Goal: Information Seeking & Learning: Learn about a topic

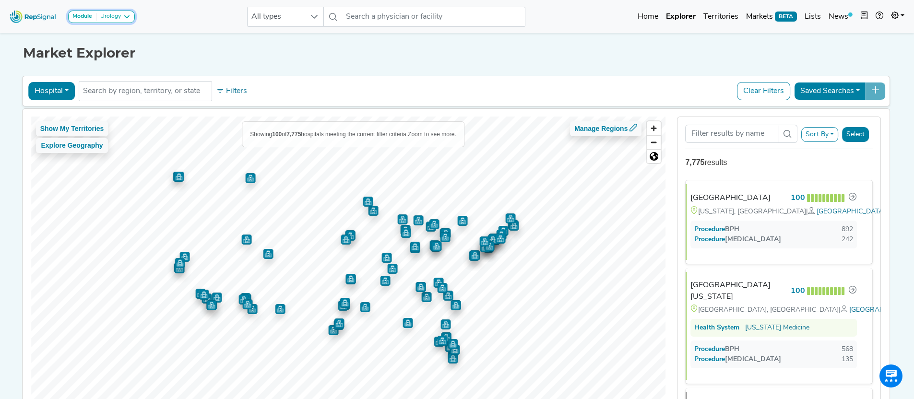
click at [129, 16] on icon at bounding box center [127, 17] width 8 height 8
click at [401, 52] on h1 "Market Explorer" at bounding box center [457, 53] width 868 height 16
click at [47, 90] on button "Hospital" at bounding box center [51, 91] width 47 height 18
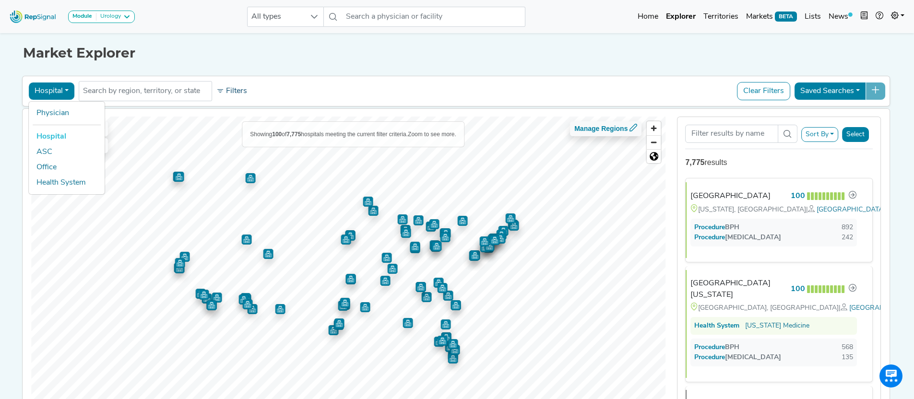
click at [230, 92] on button "Filters" at bounding box center [232, 91] width 36 height 16
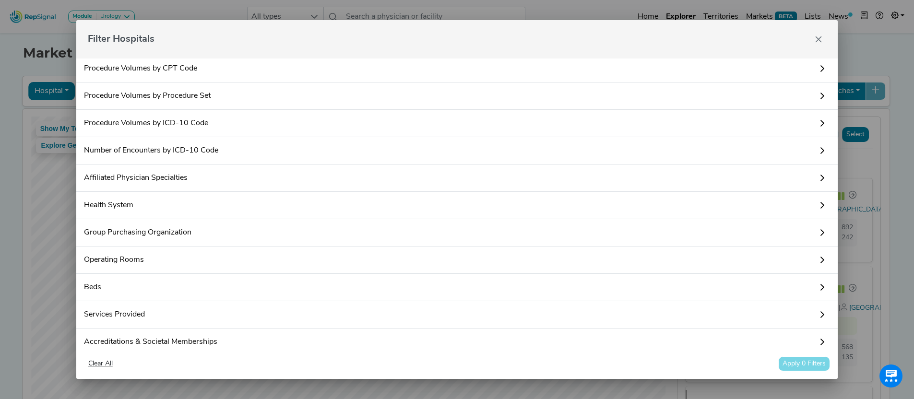
scroll to position [71, 0]
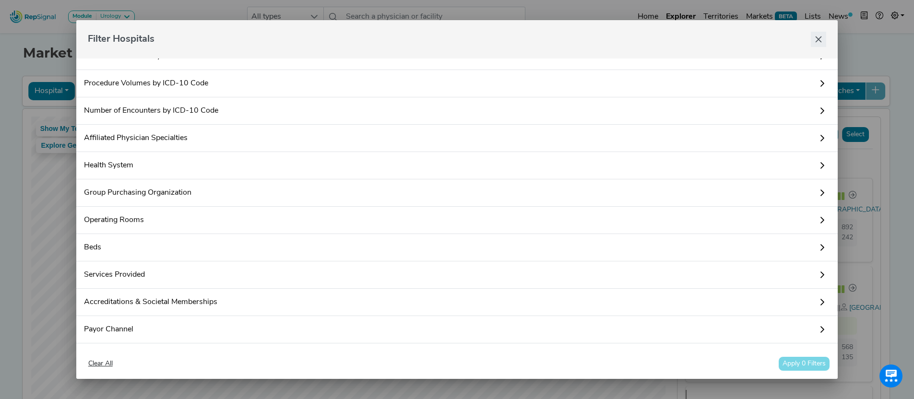
click at [818, 39] on icon "Close" at bounding box center [819, 39] width 6 height 6
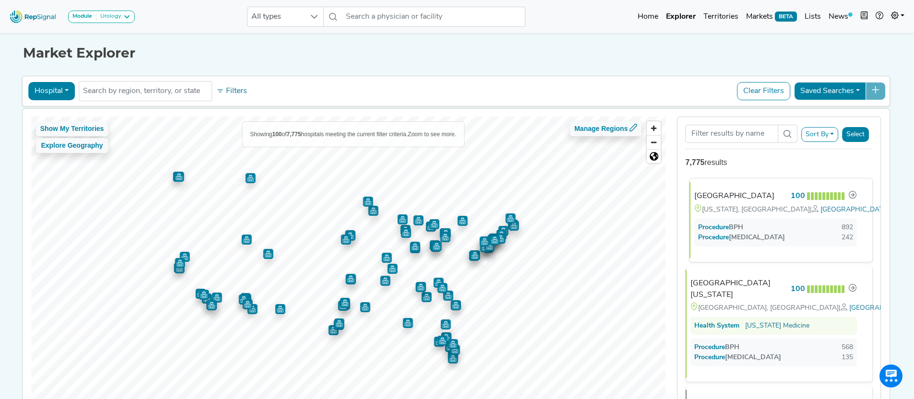
click at [738, 197] on div "[GEOGRAPHIC_DATA]" at bounding box center [734, 196] width 80 height 12
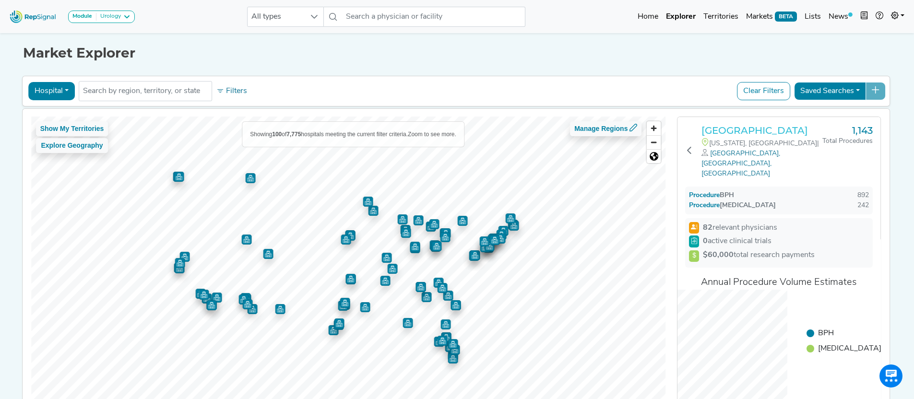
click at [786, 132] on h3 "[GEOGRAPHIC_DATA]" at bounding box center [761, 131] width 121 height 12
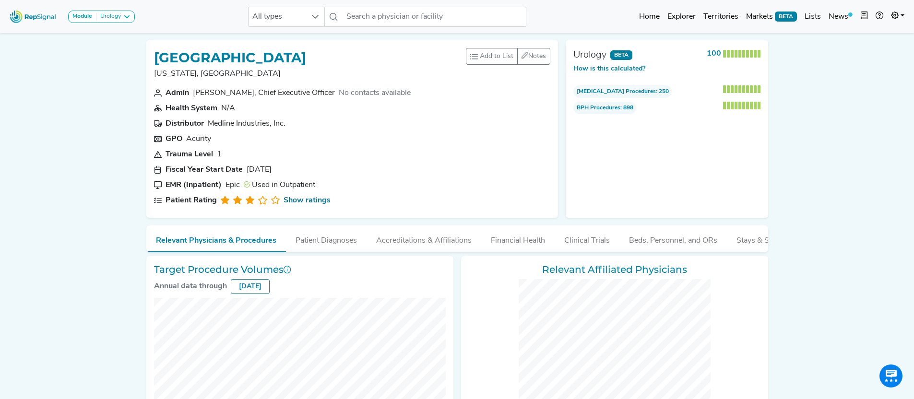
checkbox input "false"
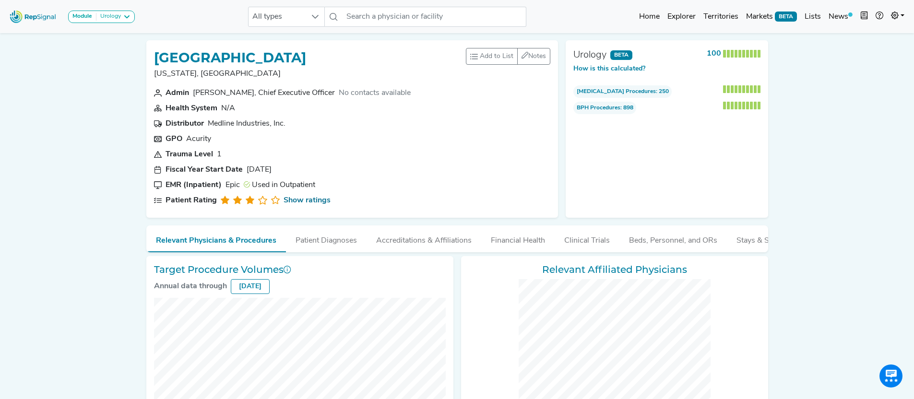
checkbox input "false"
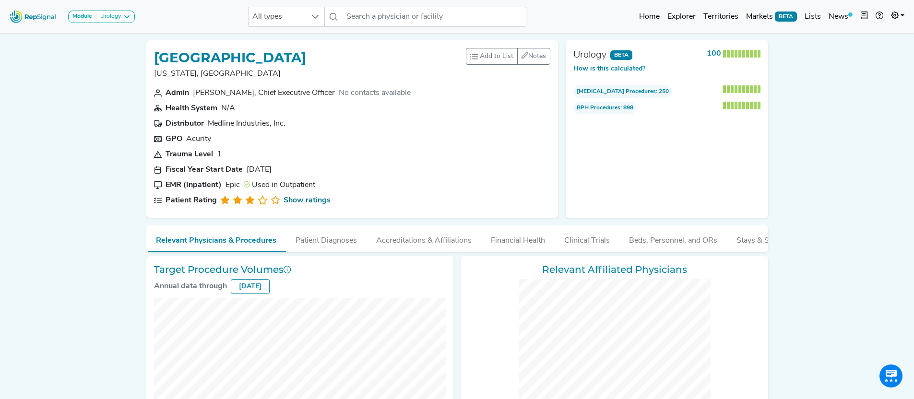
checkbox input "false"
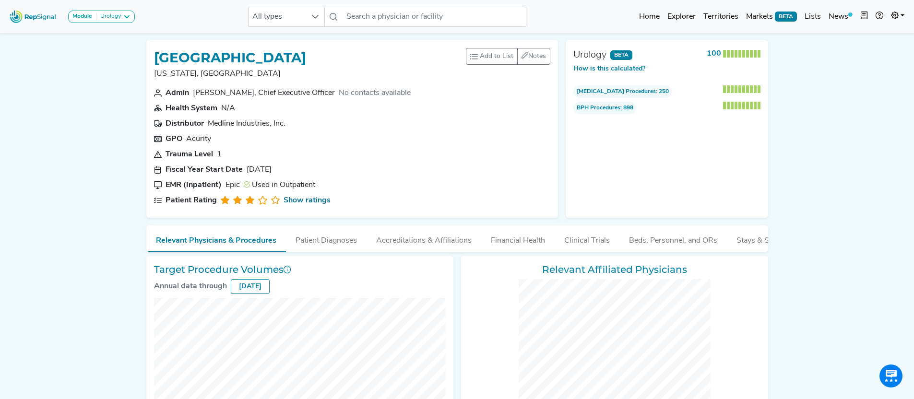
checkbox input "false"
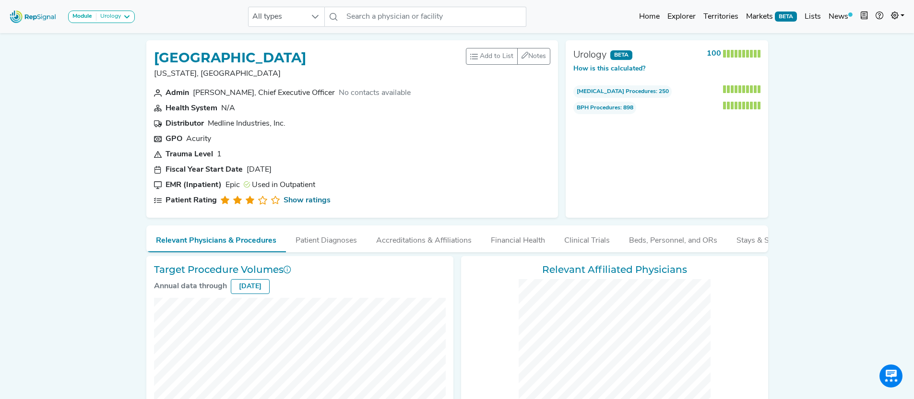
checkbox input "false"
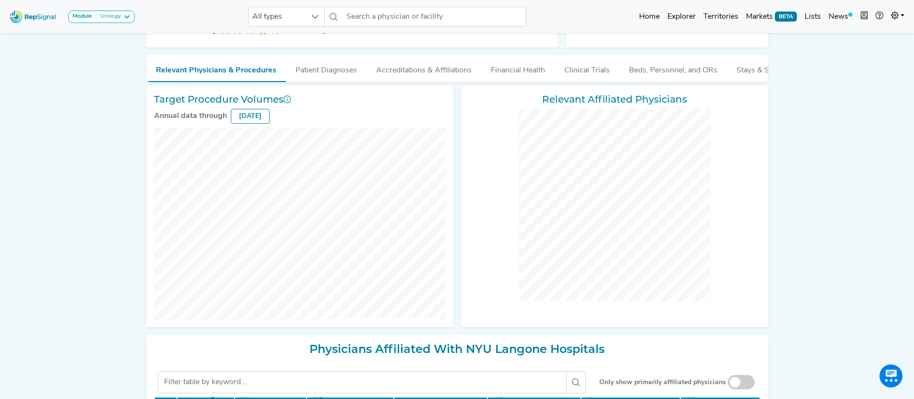
scroll to position [115, 0]
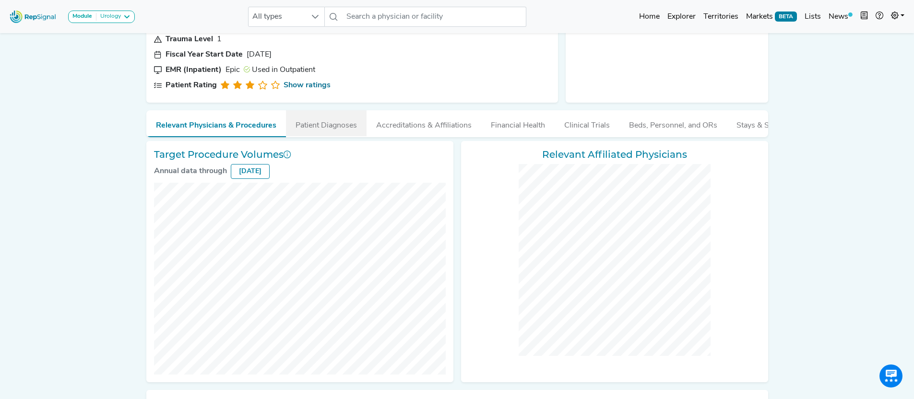
click at [324, 125] on button "Patient Diagnoses" at bounding box center [326, 123] width 81 height 26
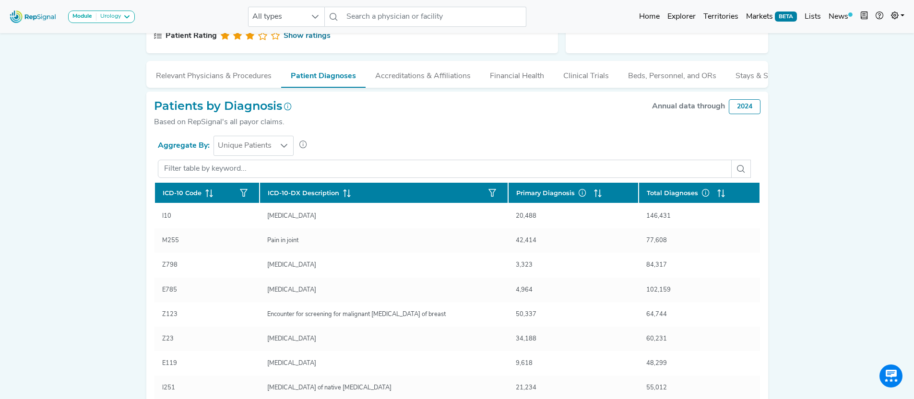
scroll to position [166, 0]
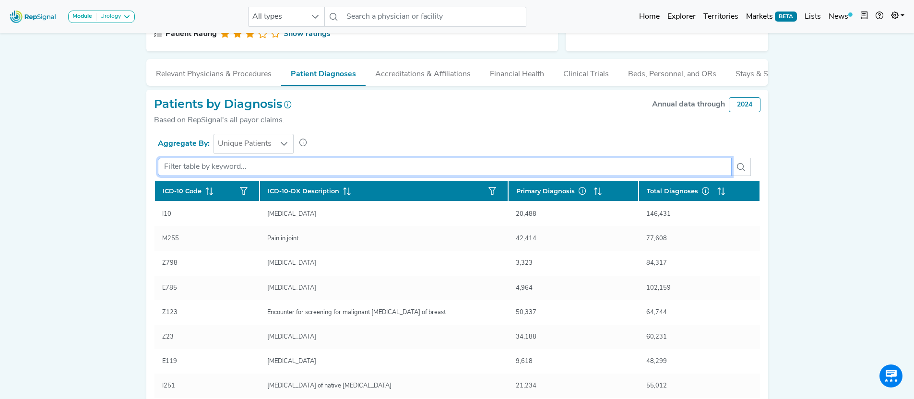
click at [368, 169] on input "text" at bounding box center [445, 167] width 574 height 18
type input "k"
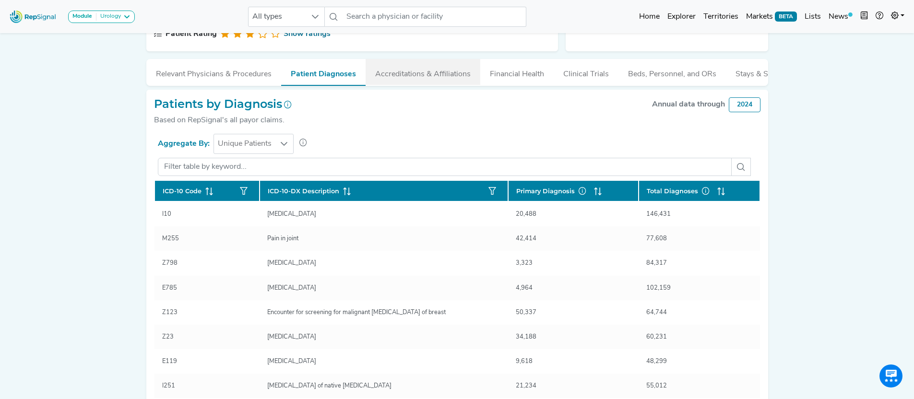
click at [452, 70] on button "Accreditations & Affiliations" at bounding box center [423, 72] width 115 height 26
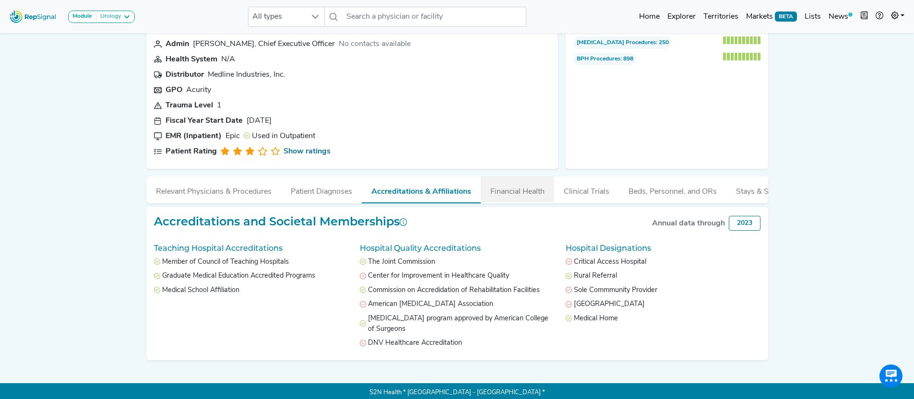
click at [518, 190] on button "Financial Health" at bounding box center [517, 190] width 73 height 26
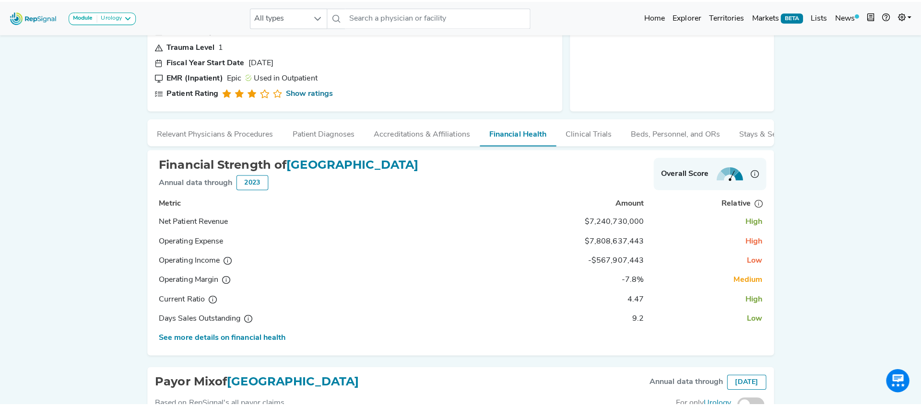
scroll to position [212, 0]
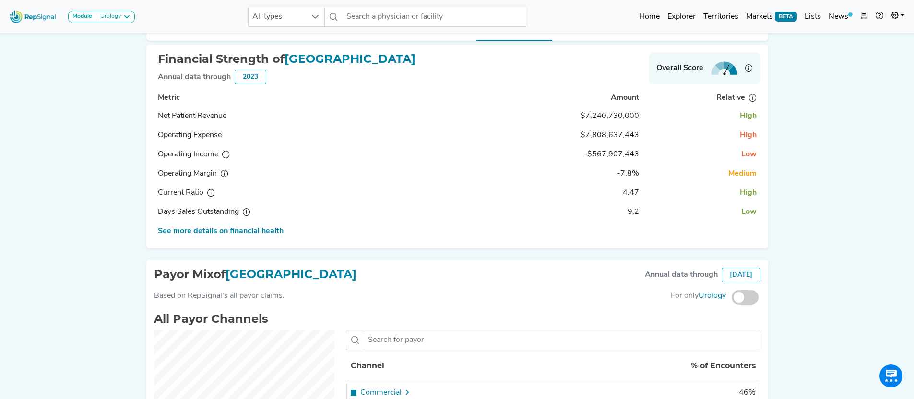
click at [260, 241] on td "See more details on financial health" at bounding box center [317, 231] width 327 height 19
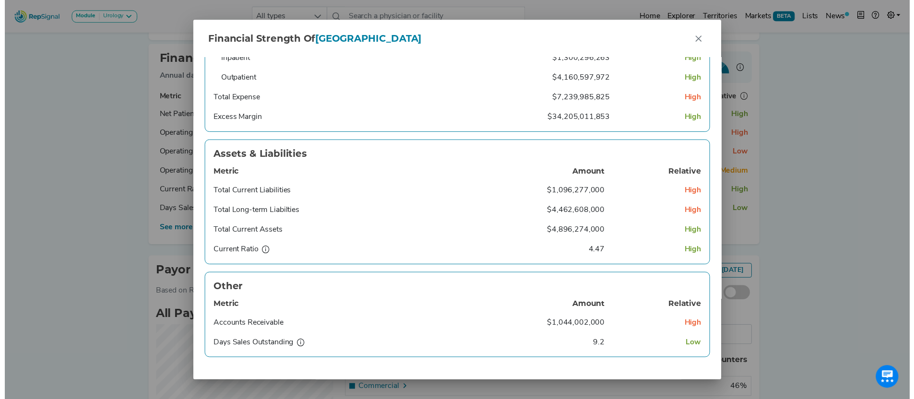
scroll to position [251, 0]
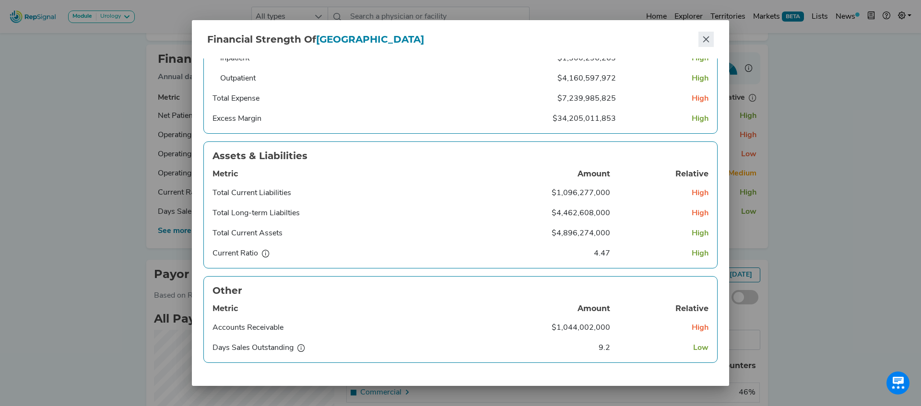
click at [705, 36] on icon "Close" at bounding box center [706, 40] width 8 height 8
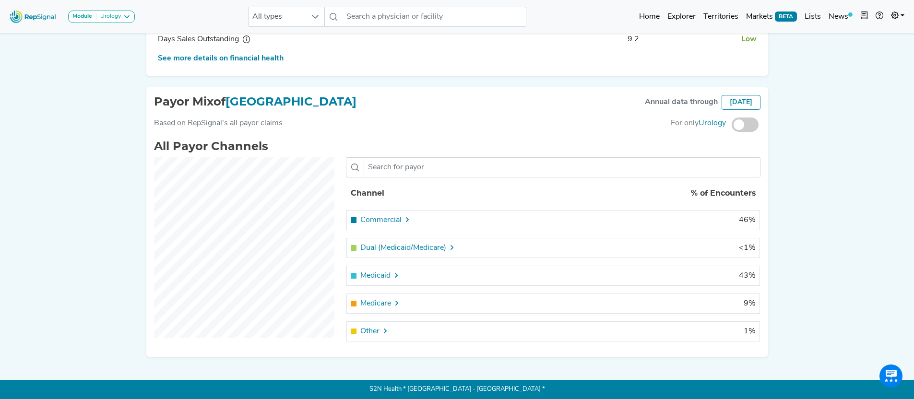
scroll to position [391, 0]
click at [748, 125] on span at bounding box center [745, 125] width 27 height 14
click at [732, 125] on input "checkbox" at bounding box center [732, 125] width 0 height 0
click at [407, 219] on icon at bounding box center [407, 220] width 8 height 8
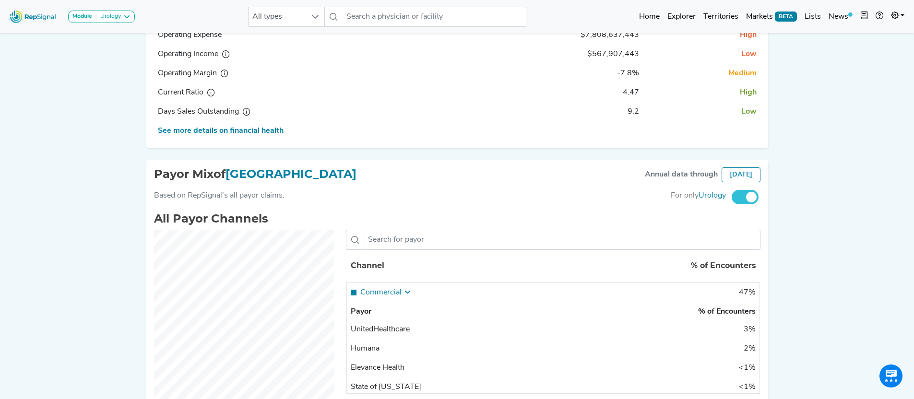
scroll to position [101, 0]
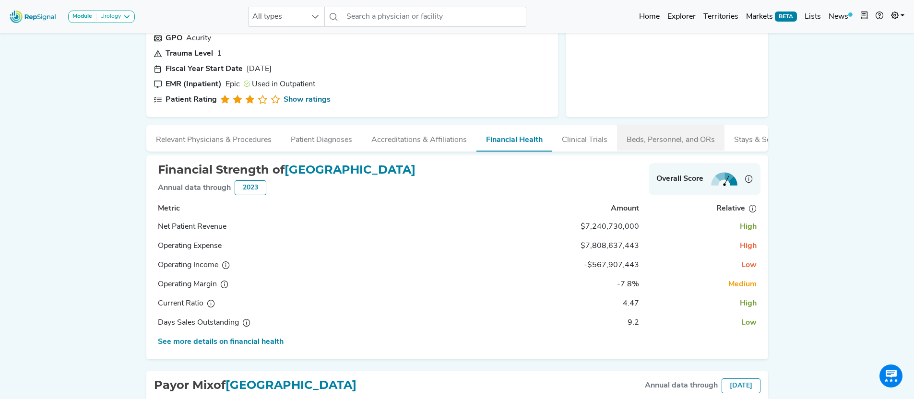
click at [674, 141] on button "Beds, Personnel, and ORs" at bounding box center [670, 138] width 107 height 26
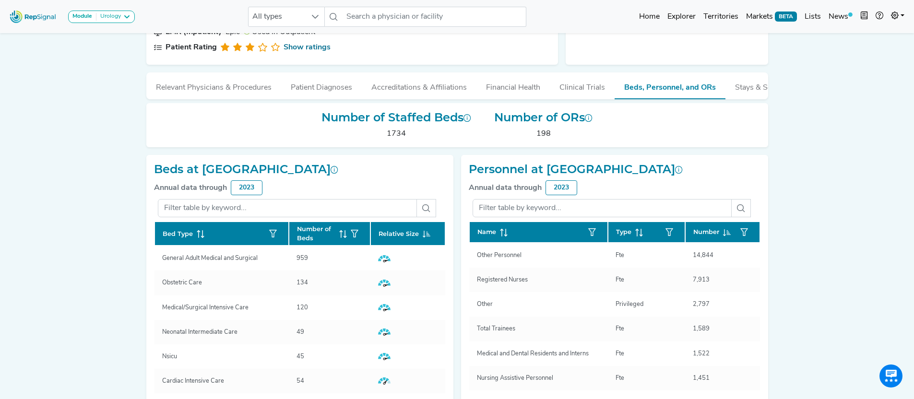
scroll to position [148, 0]
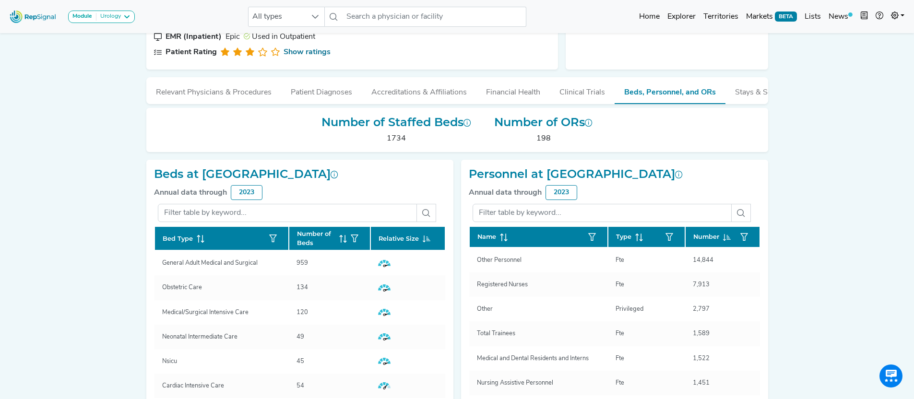
drag, startPoint x: 685, startPoint y: 108, endPoint x: 760, endPoint y: 107, distance: 75.3
click at [760, 107] on div "Number of Staffed Beds 1734 Number of ORs 198" at bounding box center [457, 126] width 645 height 52
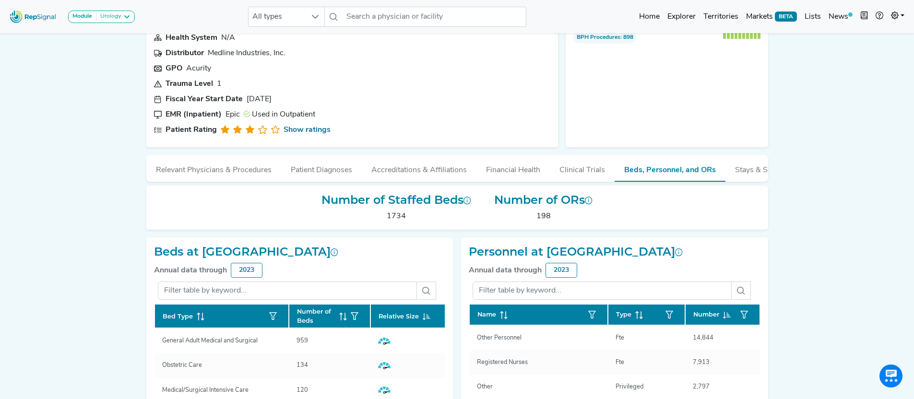
scroll to position [73, 0]
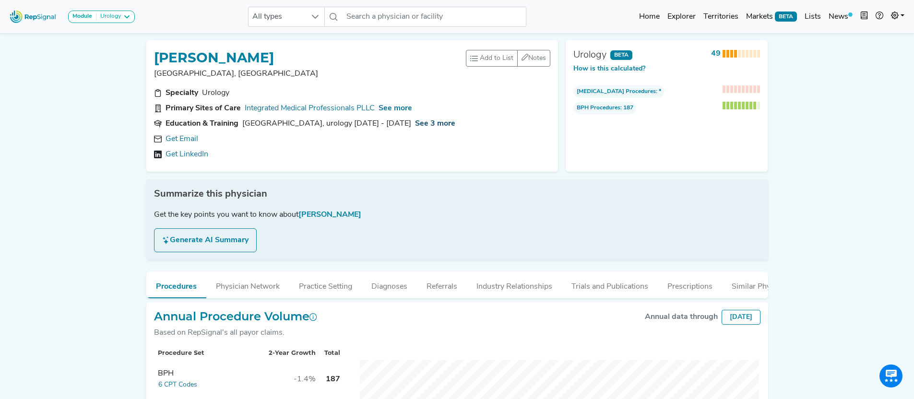
click at [455, 125] on span "See 3 more" at bounding box center [435, 124] width 40 height 8
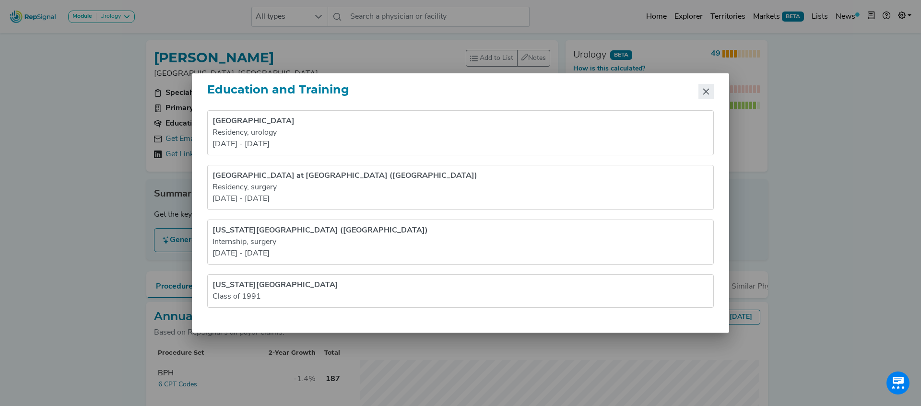
click at [704, 94] on icon "Close" at bounding box center [706, 92] width 8 height 8
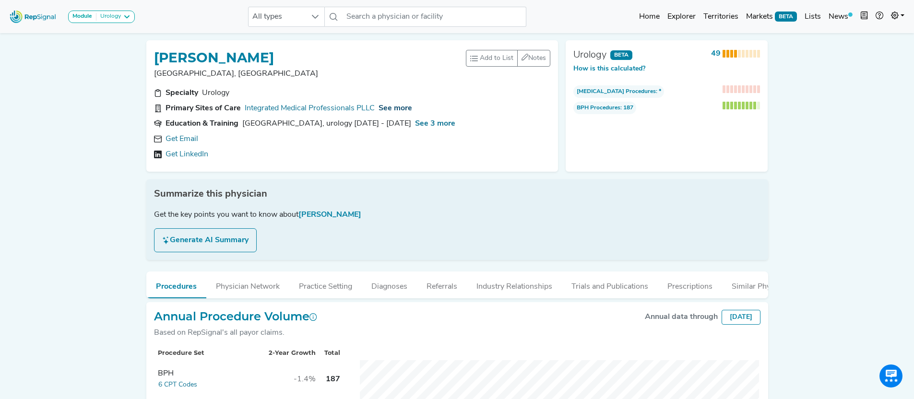
click at [410, 110] on span "See more" at bounding box center [396, 109] width 34 height 8
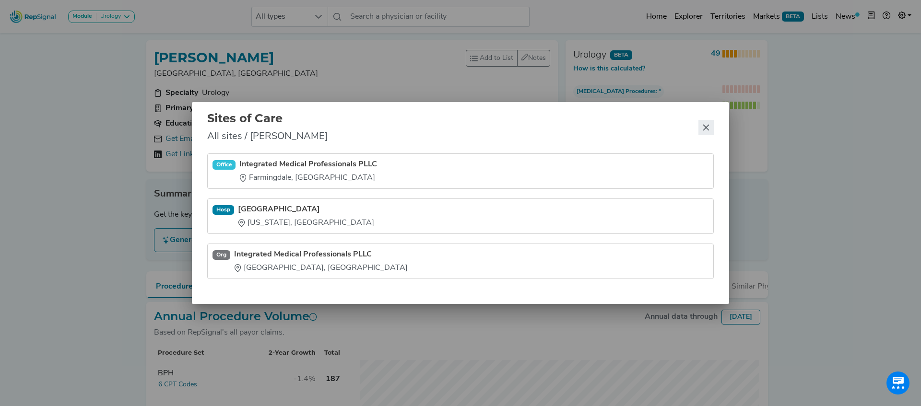
click at [705, 128] on icon "Close" at bounding box center [706, 128] width 6 height 6
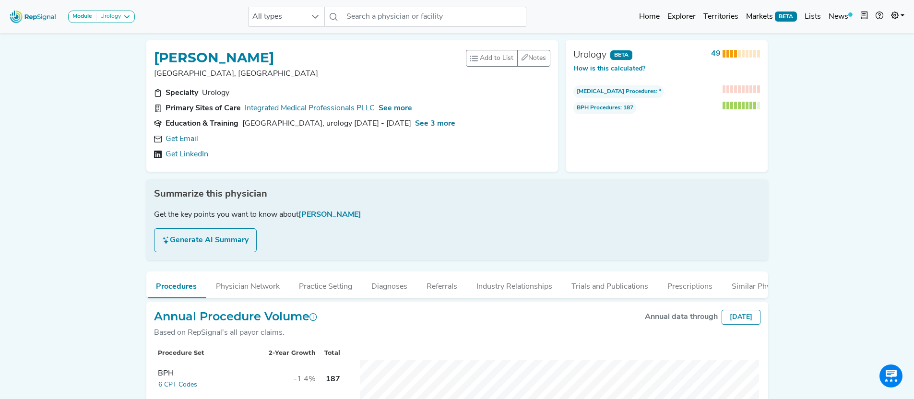
scroll to position [2, 0]
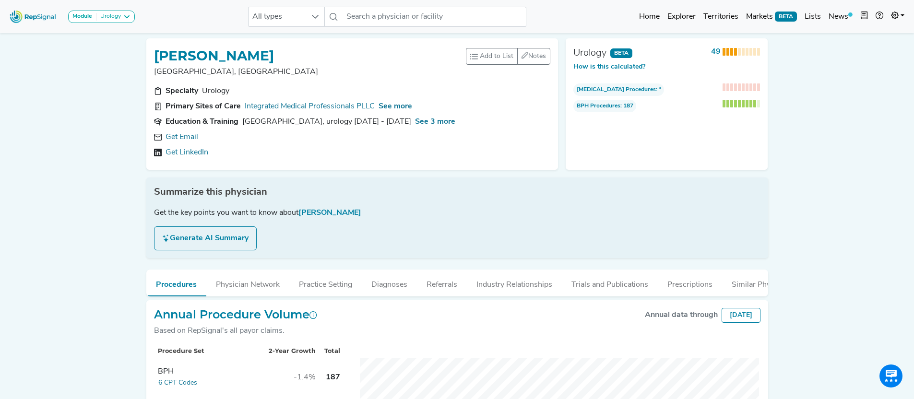
click at [226, 233] on button "Generate AI Summary" at bounding box center [205, 238] width 103 height 24
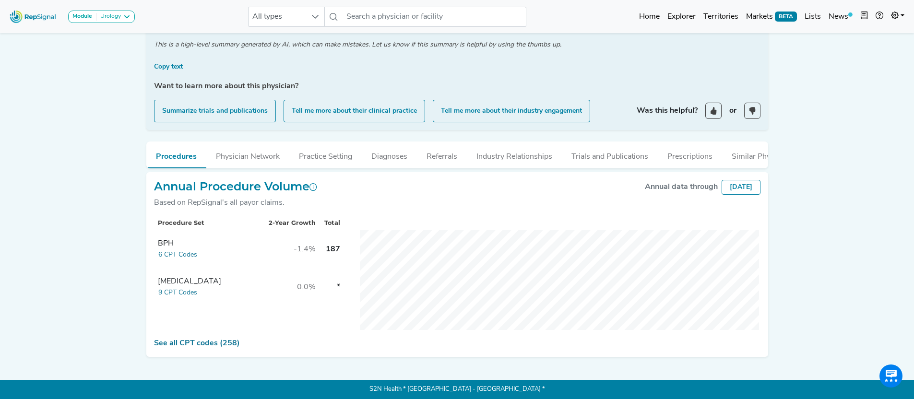
scroll to position [250, 0]
click at [180, 259] on button "6 CPT Codes" at bounding box center [178, 254] width 40 height 11
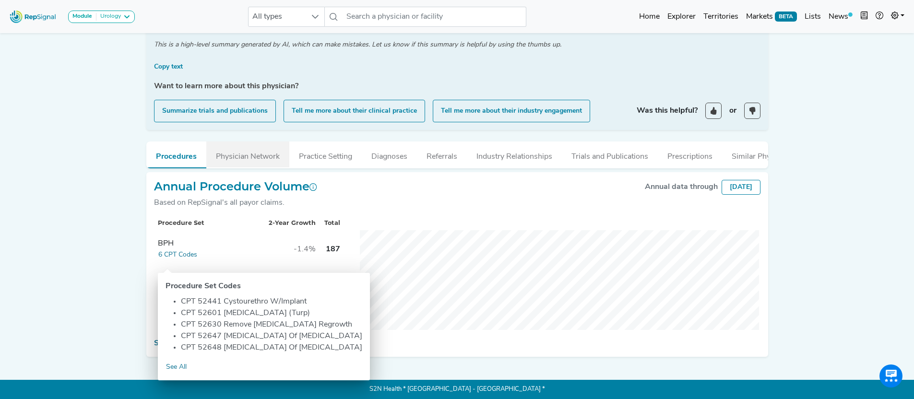
click at [251, 150] on button "Physician Network" at bounding box center [247, 155] width 83 height 26
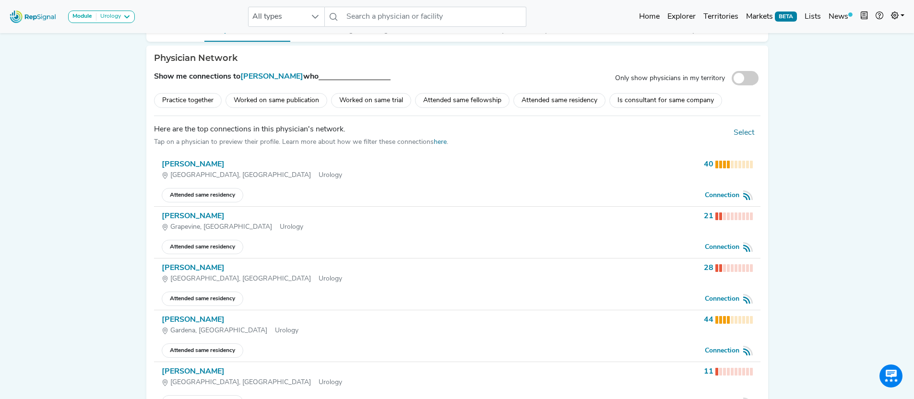
scroll to position [363, 0]
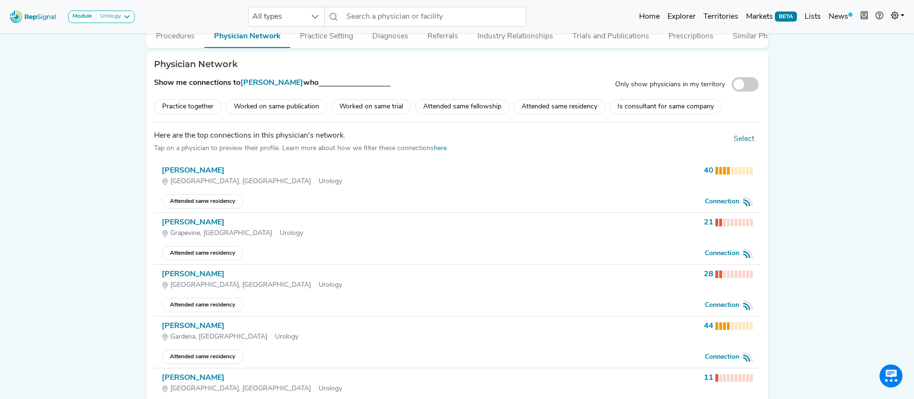
click at [301, 187] on div "Brick, [GEOGRAPHIC_DATA] Urology" at bounding box center [431, 182] width 538 height 10
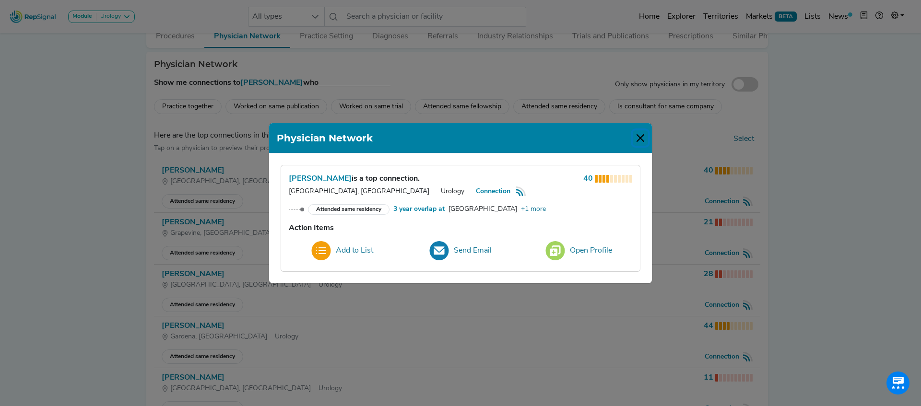
click at [641, 135] on button "Close" at bounding box center [640, 137] width 15 height 15
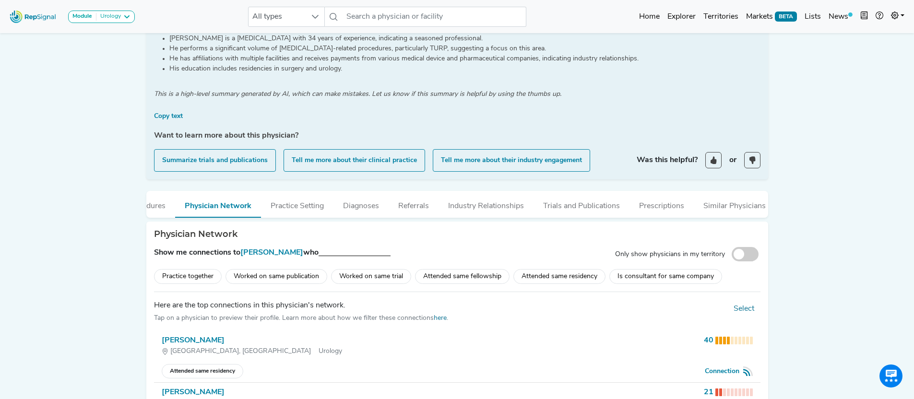
scroll to position [0, 36]
click at [292, 212] on button "Practice Setting" at bounding box center [291, 204] width 72 height 26
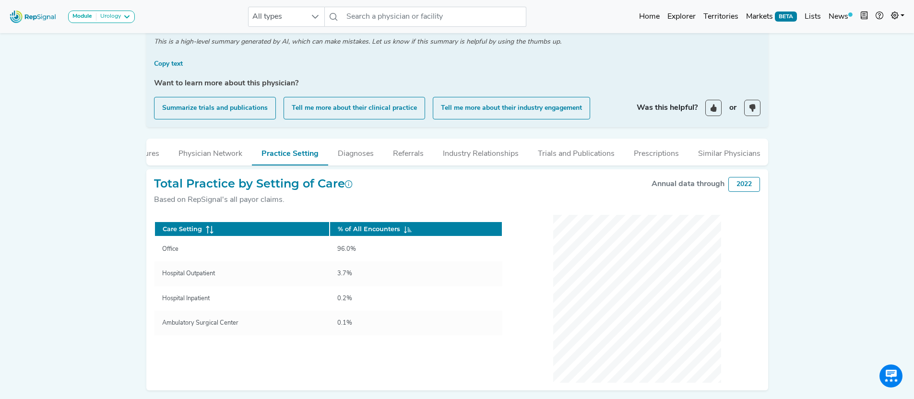
scroll to position [258, 0]
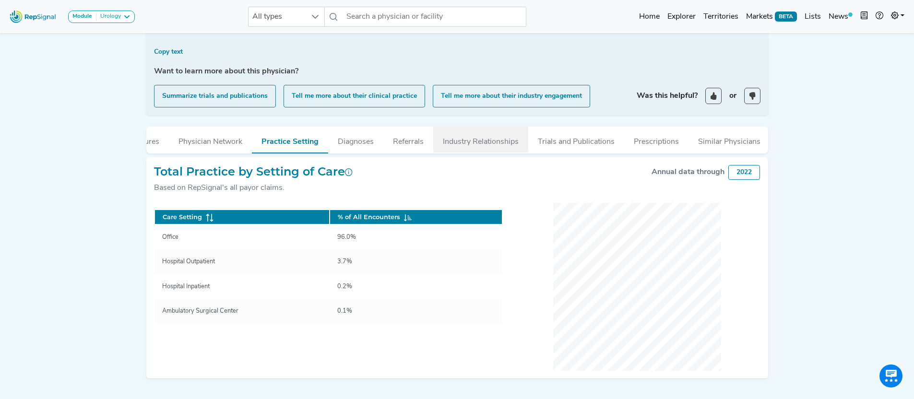
click at [478, 147] on button "Industry Relationships" at bounding box center [480, 140] width 95 height 26
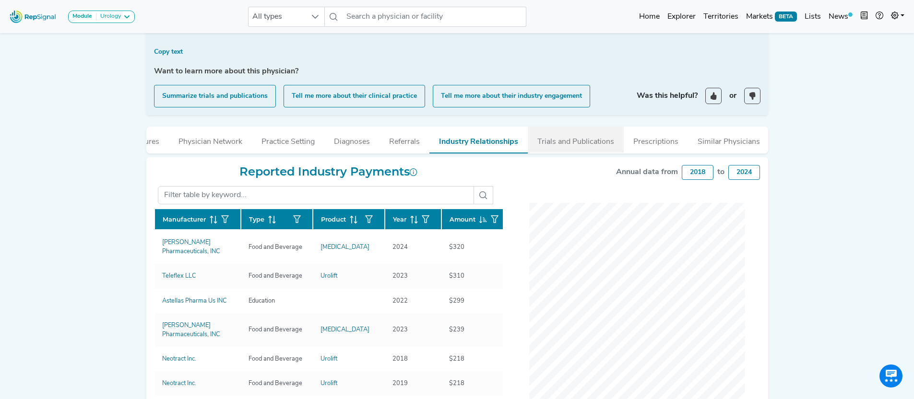
click at [577, 145] on button "Trials and Publications" at bounding box center [576, 140] width 96 height 26
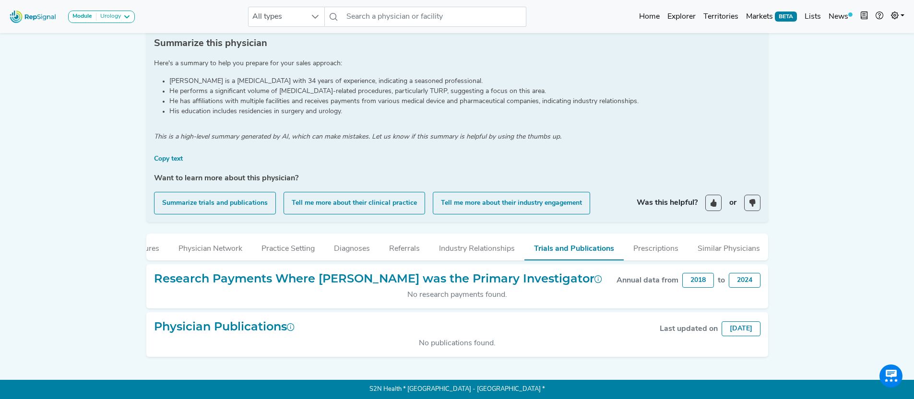
click at [401, 242] on button "Referrals" at bounding box center [404, 247] width 50 height 26
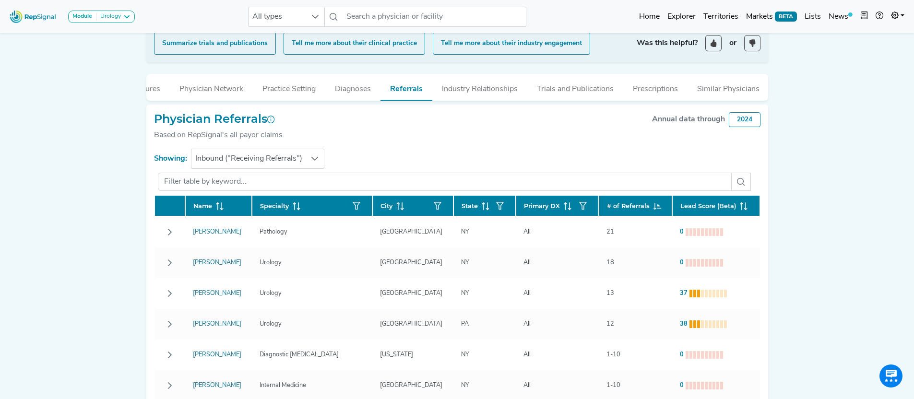
scroll to position [319, 0]
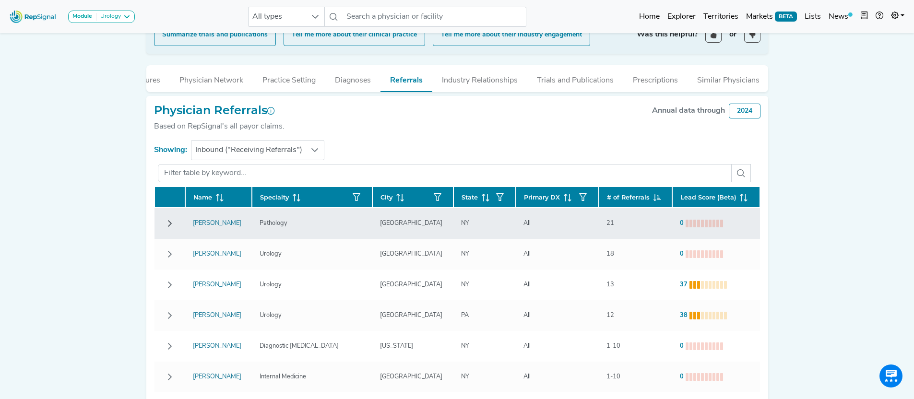
click at [170, 231] on button "Row Collapsed" at bounding box center [169, 223] width 15 height 15
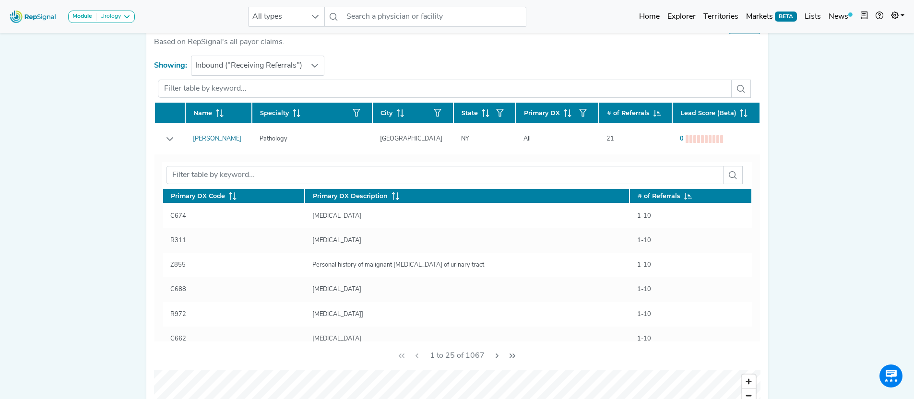
scroll to position [401, 0]
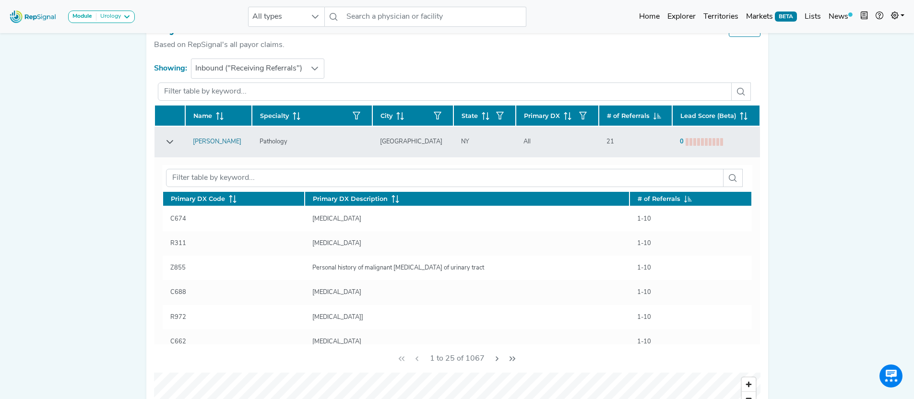
click at [170, 146] on icon "Row Expanded" at bounding box center [170, 142] width 8 height 8
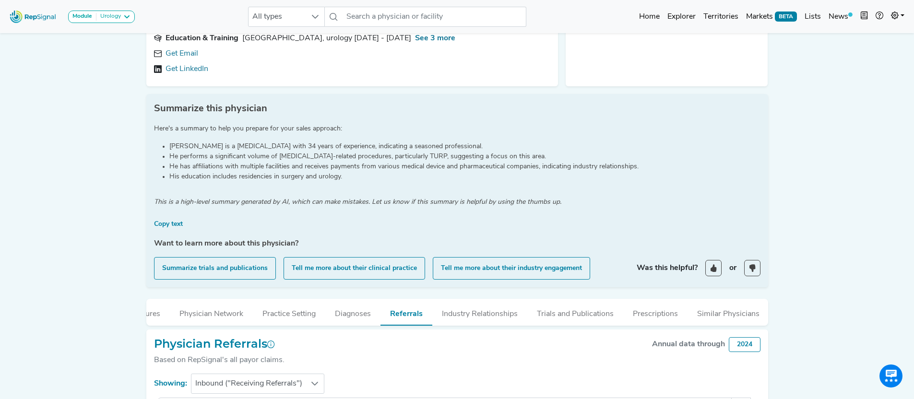
scroll to position [0, 0]
